Goal: Check status: Check status

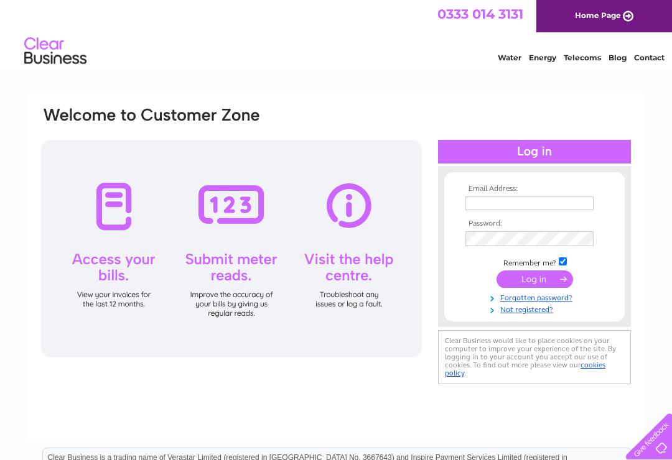
click at [479, 202] on input "text" at bounding box center [529, 204] width 128 height 14
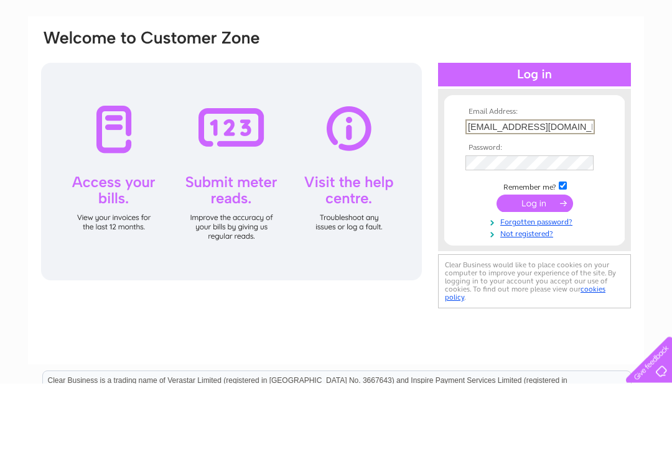
type input "nairndouglas@aol.com"
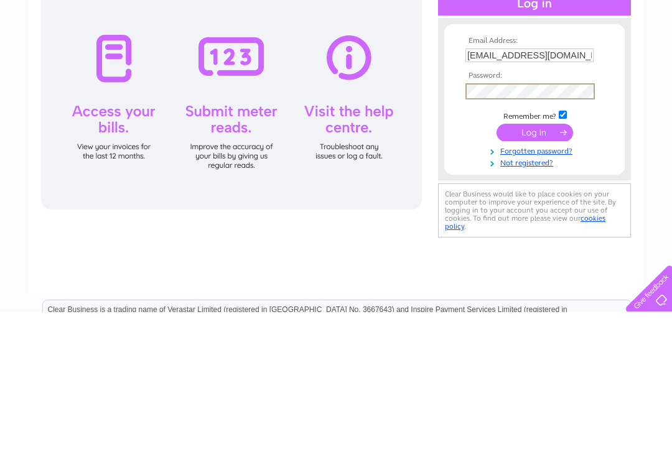
click at [532, 272] on input "submit" at bounding box center [534, 280] width 77 height 17
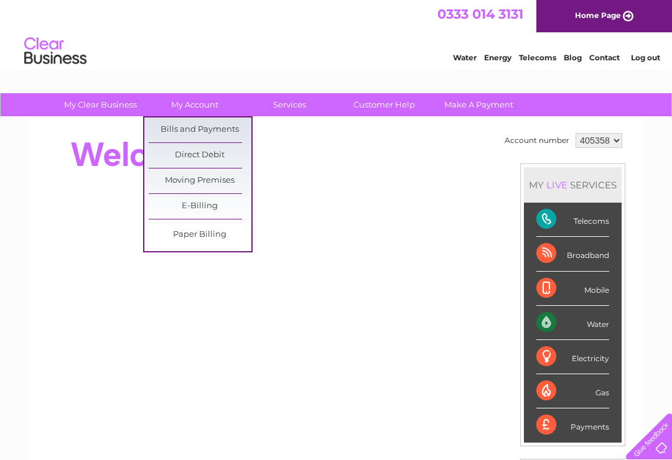
click at [229, 126] on link "Bills and Payments" at bounding box center [200, 130] width 103 height 25
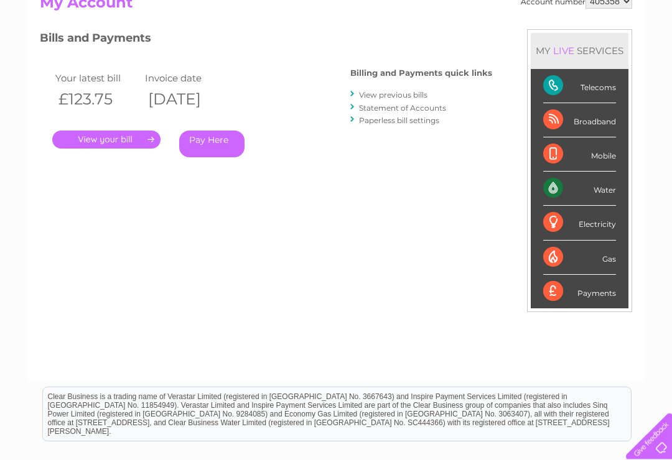
scroll to position [149, 0]
click at [130, 144] on link "." at bounding box center [106, 139] width 108 height 18
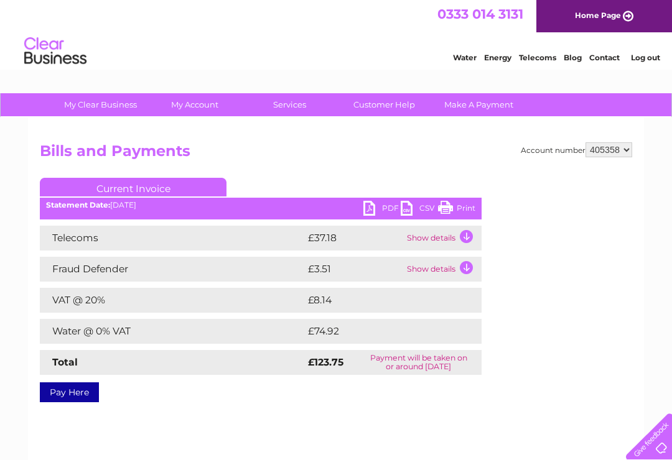
click at [472, 270] on td "Show details" at bounding box center [443, 269] width 78 height 25
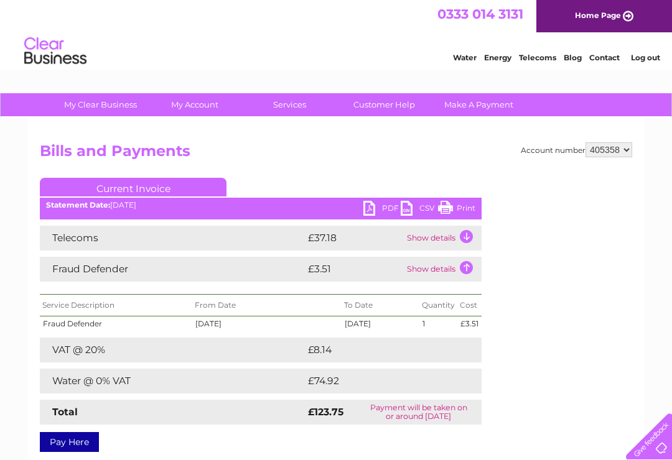
click at [469, 237] on td "Show details" at bounding box center [443, 238] width 78 height 25
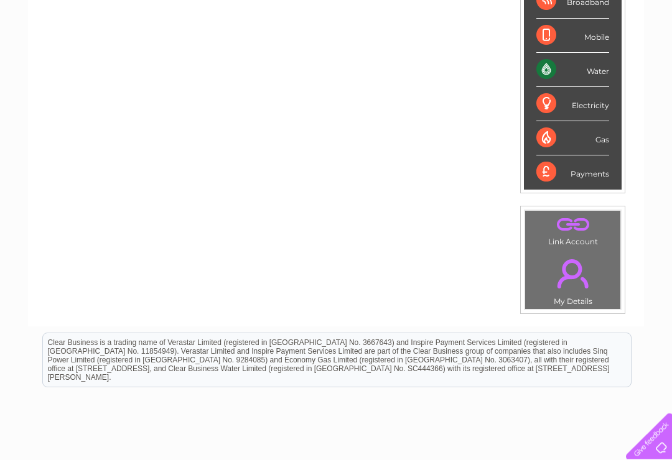
scroll to position [245, 0]
